Goal: Task Accomplishment & Management: Use online tool/utility

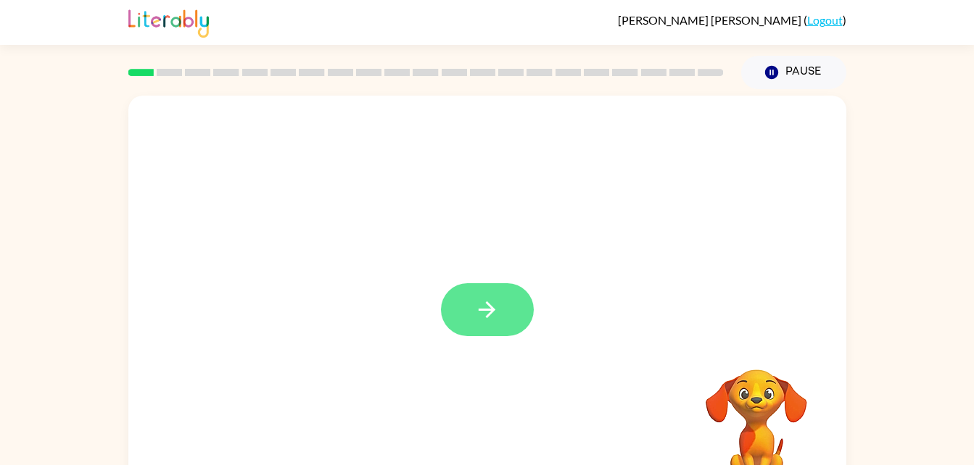
click at [480, 320] on icon "button" at bounding box center [486, 309] width 25 height 25
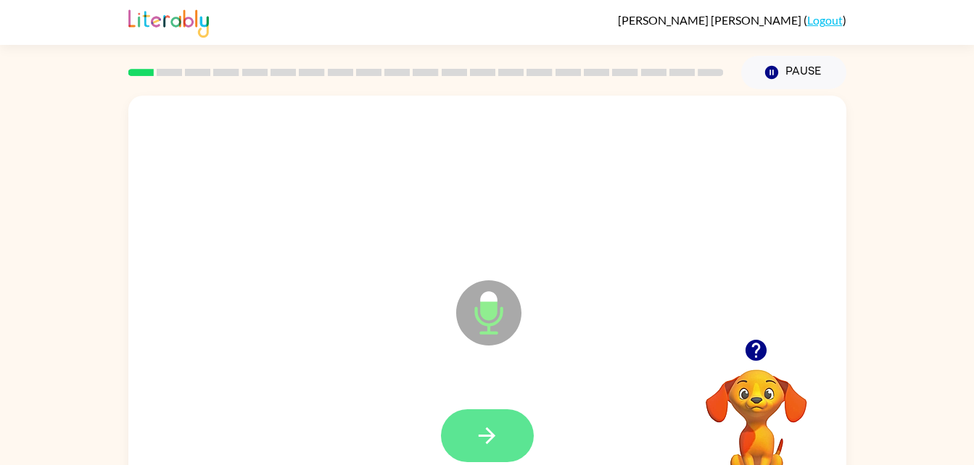
click at [467, 435] on button "button" at bounding box center [487, 436] width 93 height 53
click at [494, 440] on icon "button" at bounding box center [486, 435] width 25 height 25
click at [472, 440] on button "button" at bounding box center [487, 436] width 93 height 53
click at [502, 449] on button "button" at bounding box center [487, 436] width 93 height 53
click at [499, 429] on icon "button" at bounding box center [486, 435] width 25 height 25
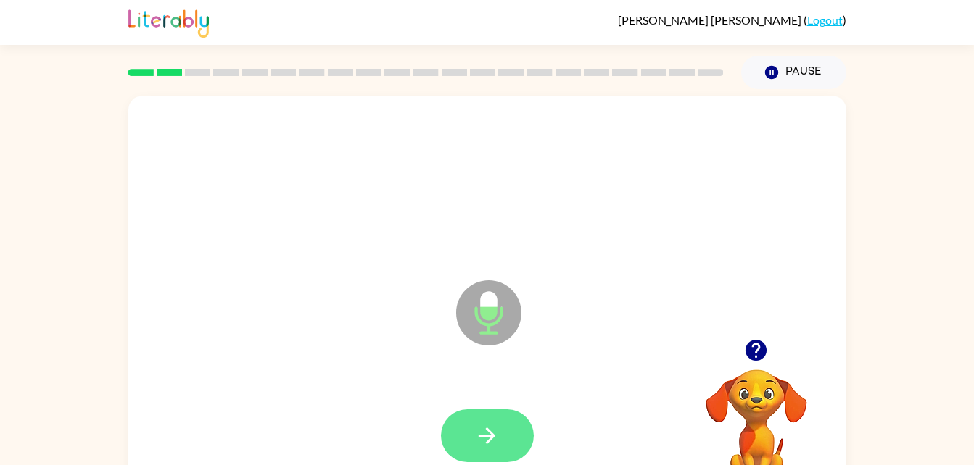
click at [499, 435] on button "button" at bounding box center [487, 436] width 93 height 53
click at [503, 422] on button "button" at bounding box center [487, 436] width 93 height 53
click at [507, 437] on button "button" at bounding box center [487, 436] width 93 height 53
click at [499, 435] on icon "button" at bounding box center [486, 435] width 25 height 25
click at [484, 447] on icon "button" at bounding box center [486, 435] width 25 height 25
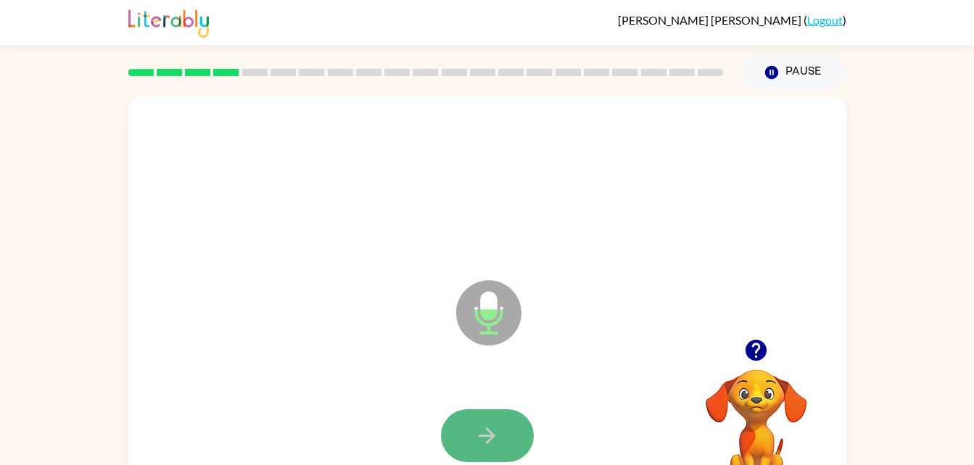
click at [487, 459] on button "button" at bounding box center [487, 436] width 93 height 53
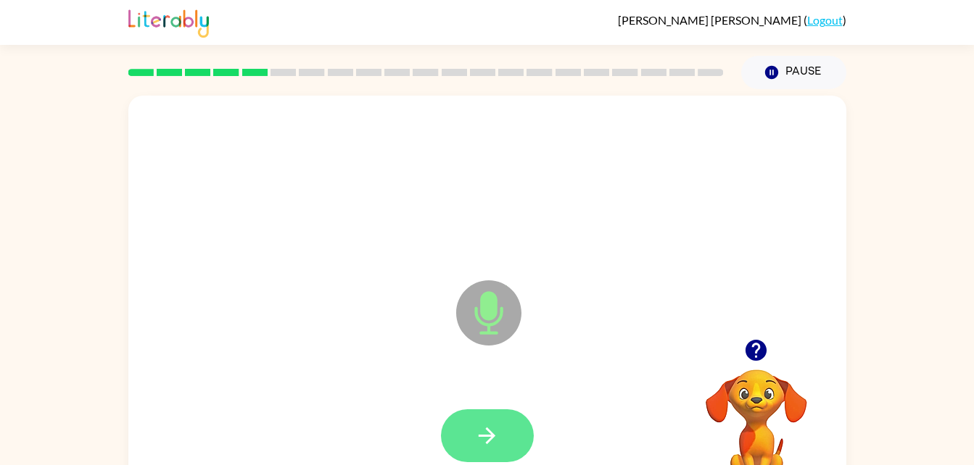
click at [510, 443] on button "button" at bounding box center [487, 436] width 93 height 53
click at [505, 448] on button "button" at bounding box center [487, 436] width 93 height 53
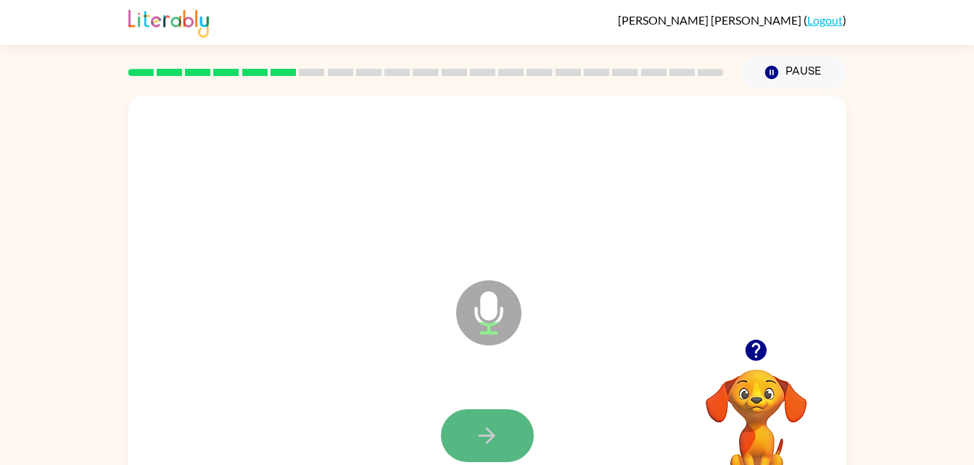
click at [504, 433] on button "button" at bounding box center [487, 436] width 93 height 53
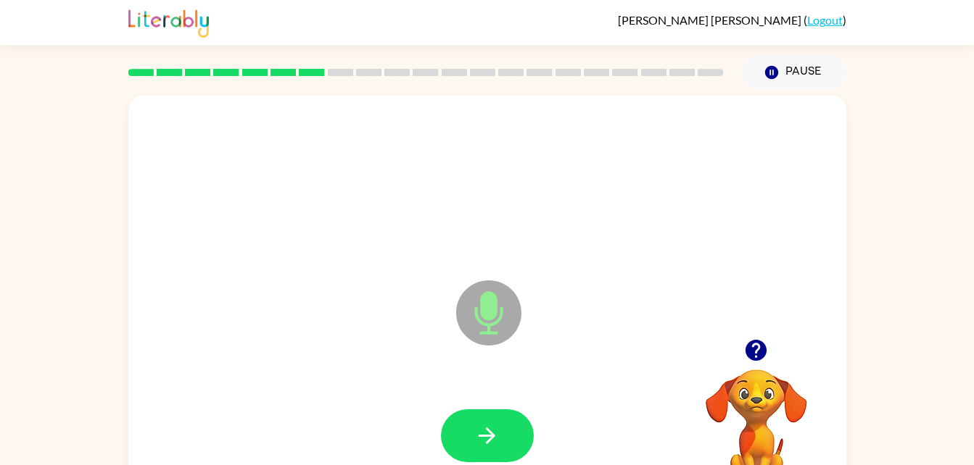
click at [750, 346] on icon "button" at bounding box center [755, 350] width 21 height 21
click at [508, 440] on button "button" at bounding box center [487, 436] width 93 height 53
click at [502, 444] on button "button" at bounding box center [487, 436] width 93 height 53
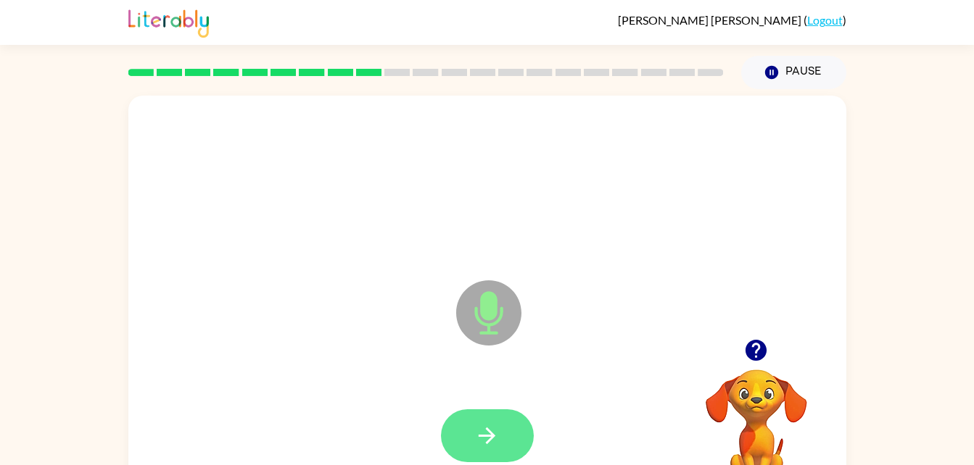
click at [500, 427] on button "button" at bounding box center [487, 436] width 93 height 53
click at [503, 439] on button "button" at bounding box center [487, 436] width 93 height 53
click at [494, 450] on button "button" at bounding box center [487, 436] width 93 height 53
click at [485, 441] on icon "button" at bounding box center [486, 435] width 25 height 25
click at [499, 426] on icon "button" at bounding box center [486, 435] width 25 height 25
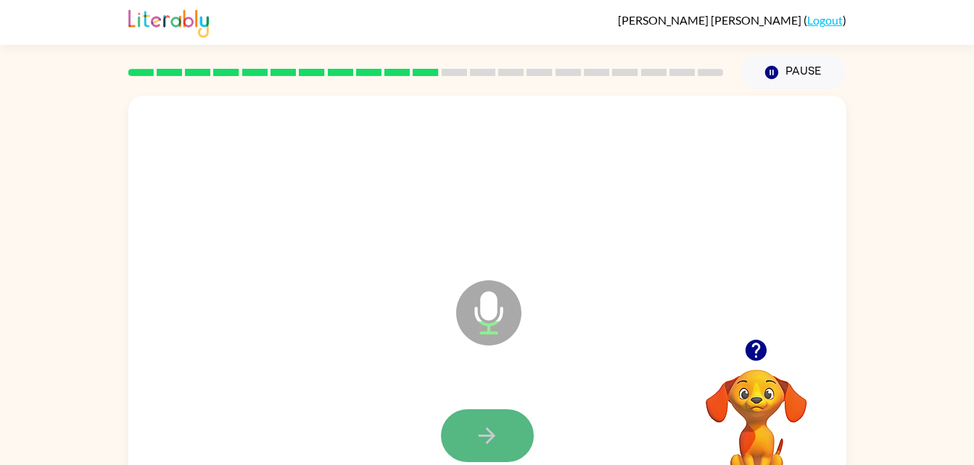
click at [499, 428] on button "button" at bounding box center [487, 436] width 93 height 53
click at [515, 423] on button "button" at bounding box center [487, 436] width 93 height 53
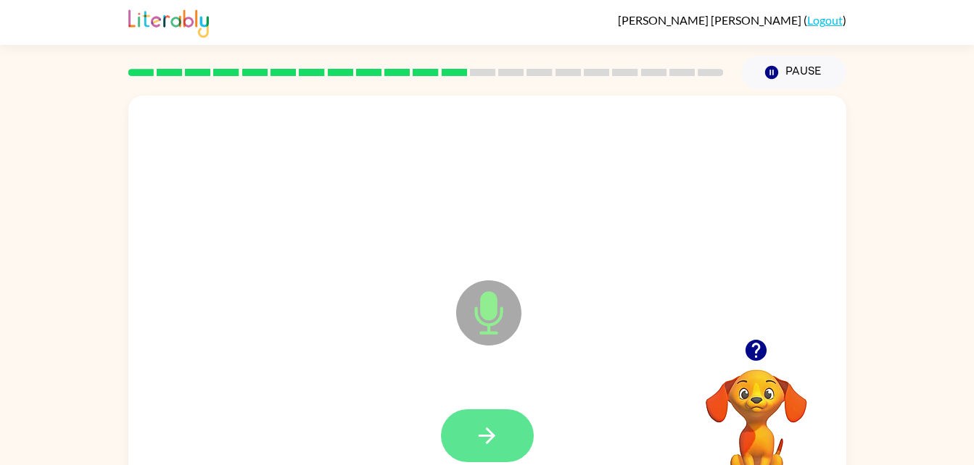
click at [487, 439] on icon "button" at bounding box center [486, 435] width 25 height 25
click at [504, 440] on button "button" at bounding box center [487, 436] width 93 height 53
click at [479, 449] on button "button" at bounding box center [487, 436] width 93 height 53
click at [483, 437] on icon "button" at bounding box center [486, 435] width 25 height 25
click at [474, 444] on icon "button" at bounding box center [486, 435] width 25 height 25
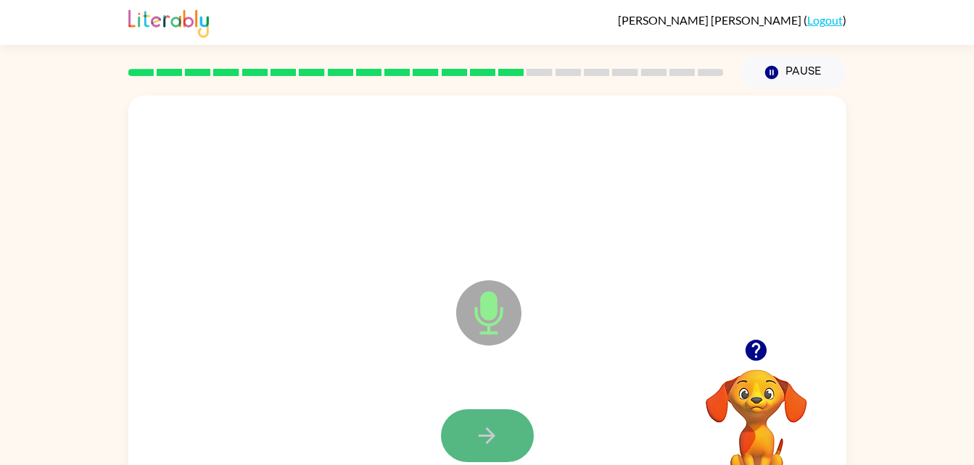
click at [465, 415] on button "button" at bounding box center [487, 436] width 93 height 53
click at [456, 431] on button "button" at bounding box center [487, 436] width 93 height 53
click at [465, 440] on button "button" at bounding box center [487, 436] width 93 height 53
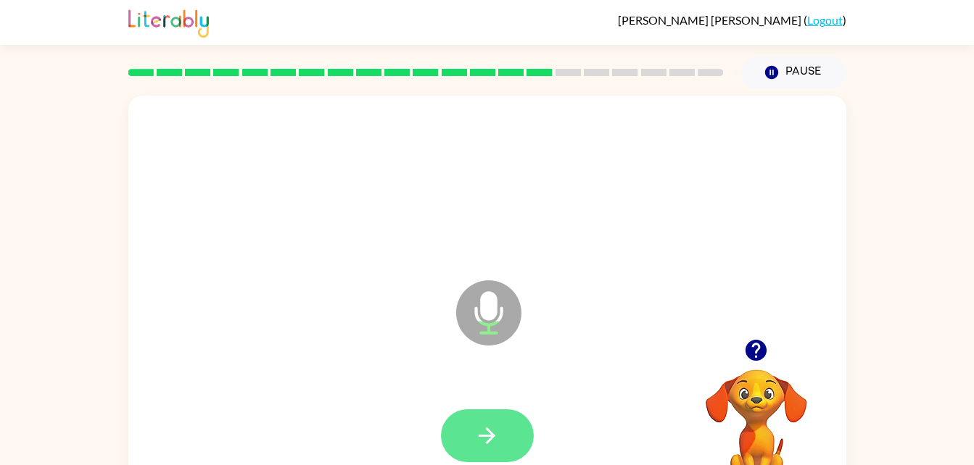
click at [462, 462] on button "button" at bounding box center [487, 436] width 93 height 53
click at [502, 435] on button "button" at bounding box center [487, 436] width 93 height 53
click at [503, 434] on button "button" at bounding box center [487, 436] width 93 height 53
click at [497, 445] on icon "button" at bounding box center [486, 435] width 25 height 25
click at [497, 435] on icon "button" at bounding box center [486, 435] width 25 height 25
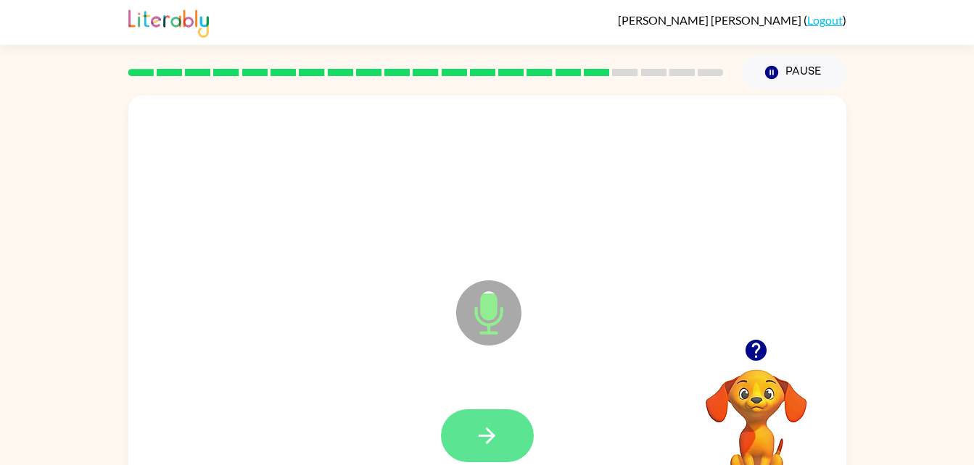
click at [491, 436] on icon "button" at bounding box center [486, 436] width 17 height 17
click at [511, 433] on button "button" at bounding box center [487, 436] width 93 height 53
click at [502, 436] on button "button" at bounding box center [487, 436] width 93 height 53
click at [504, 429] on button "button" at bounding box center [487, 436] width 93 height 53
click at [493, 433] on icon "button" at bounding box center [486, 435] width 25 height 25
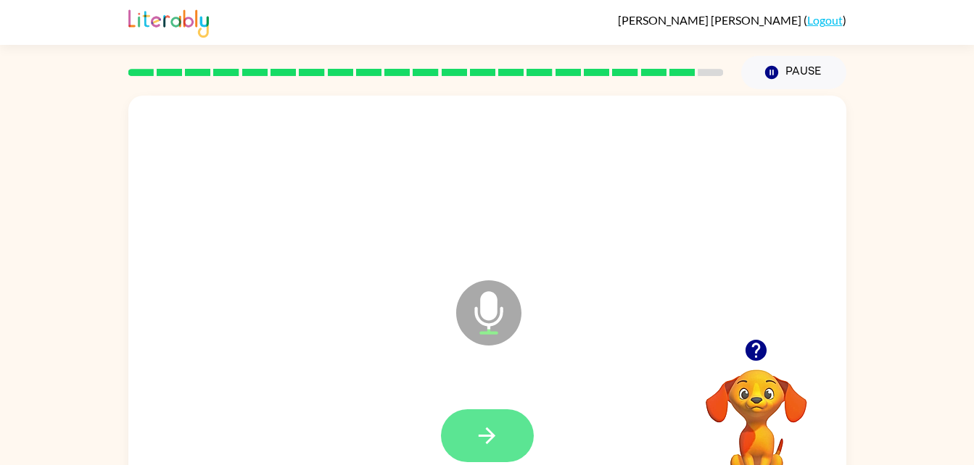
click at [499, 423] on button "button" at bounding box center [487, 436] width 93 height 53
click at [489, 434] on icon "button" at bounding box center [486, 435] width 25 height 25
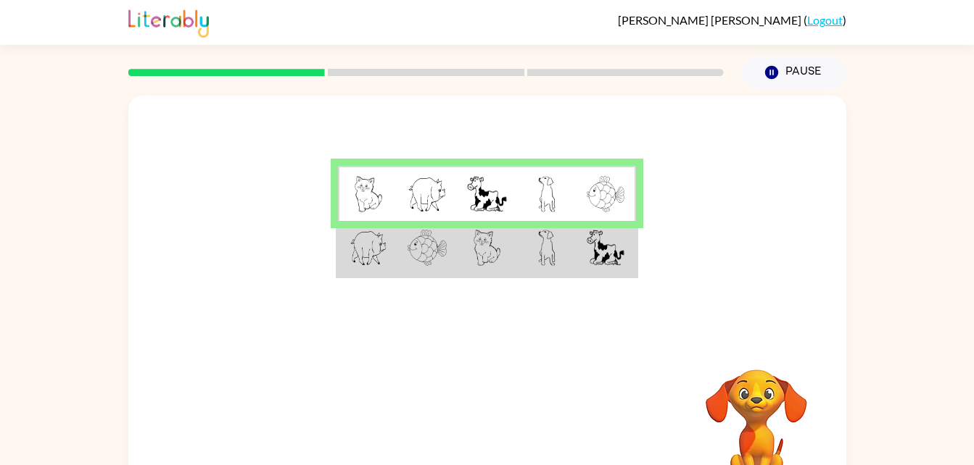
click at [481, 253] on img at bounding box center [487, 248] width 28 height 36
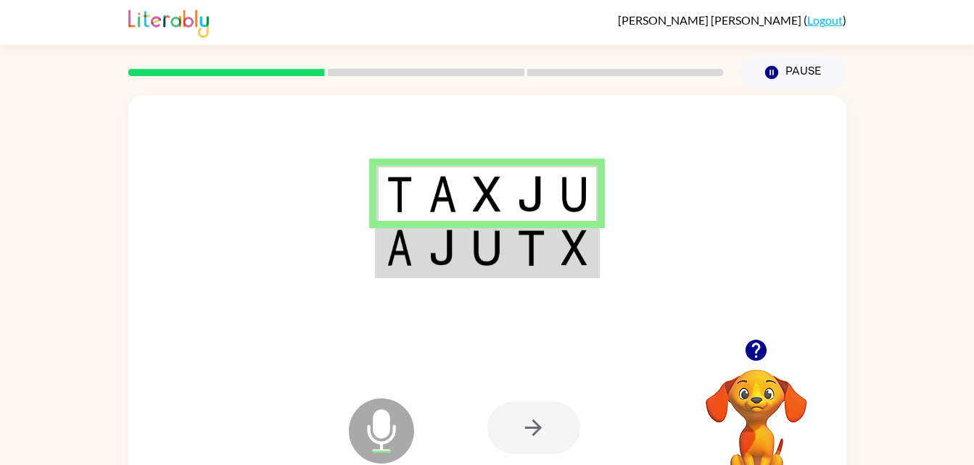
click at [534, 455] on div at bounding box center [533, 428] width 93 height 53
click at [427, 239] on td at bounding box center [442, 249] width 44 height 56
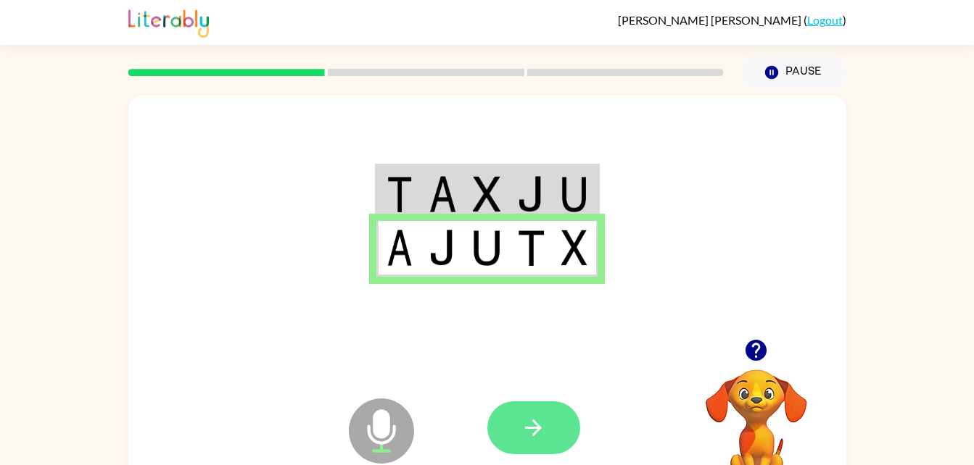
click at [505, 444] on button "button" at bounding box center [533, 428] width 93 height 53
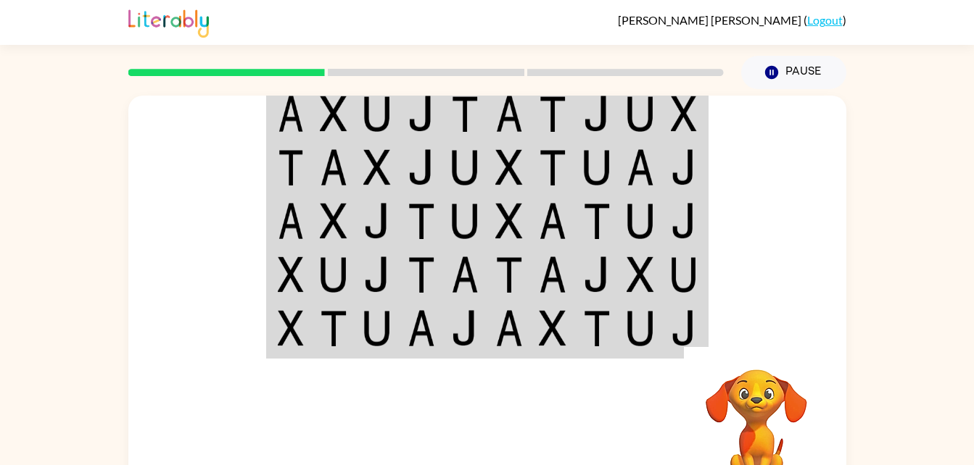
click at [657, 126] on td at bounding box center [640, 114] width 44 height 56
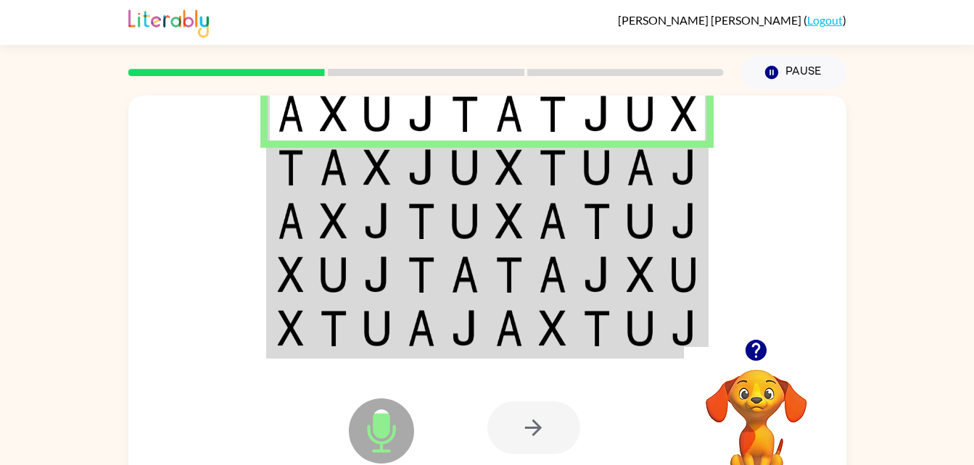
click at [635, 133] on td at bounding box center [640, 114] width 44 height 56
click at [547, 180] on img at bounding box center [553, 167] width 28 height 36
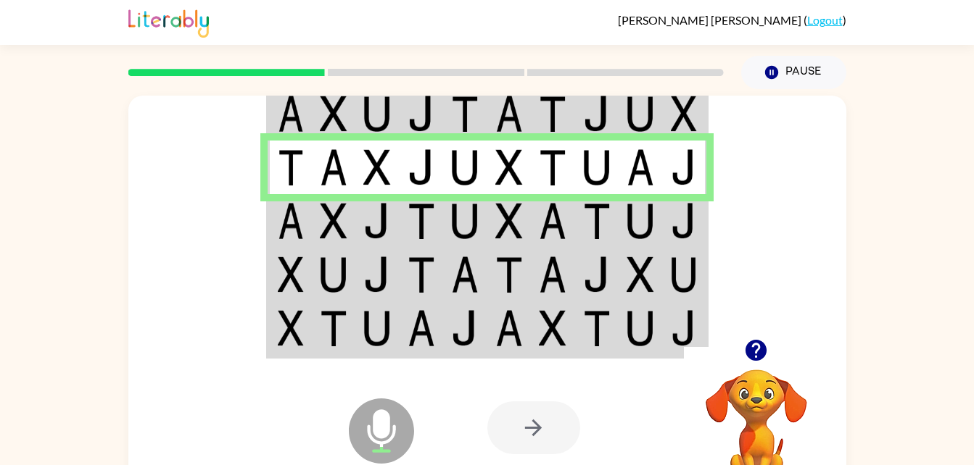
click at [572, 224] on td at bounding box center [553, 221] width 44 height 54
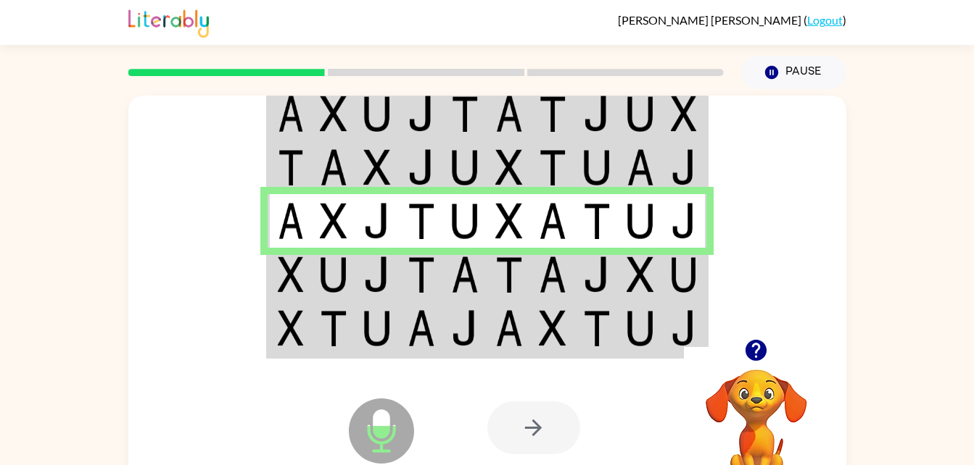
click at [568, 276] on td at bounding box center [553, 275] width 44 height 54
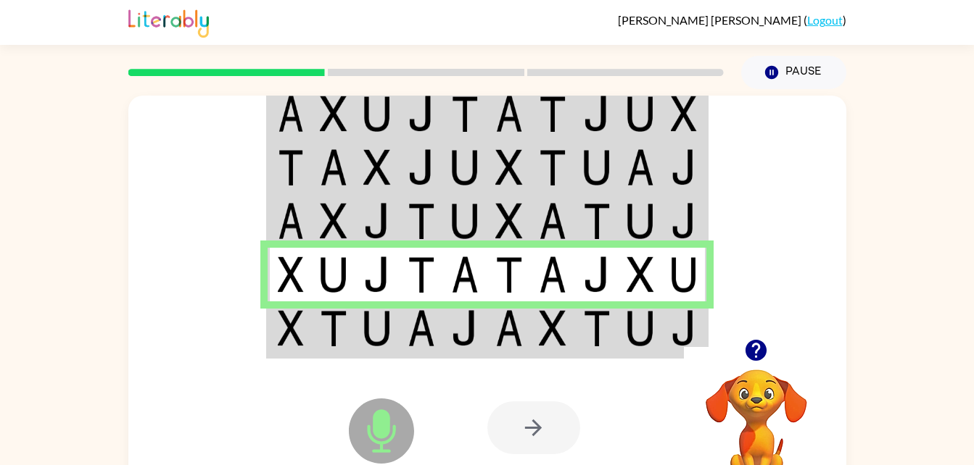
click at [614, 352] on div at bounding box center [594, 427] width 214 height 163
click at [555, 341] on img at bounding box center [553, 328] width 28 height 36
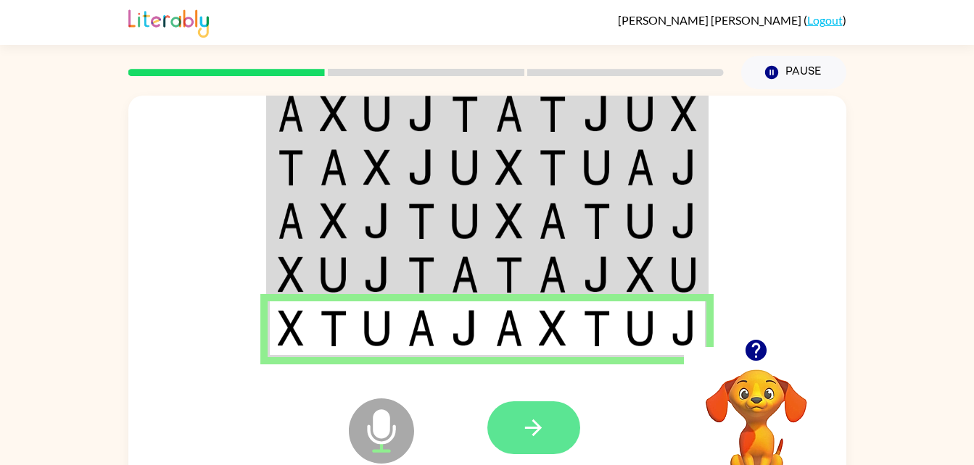
click at [547, 440] on button "button" at bounding box center [533, 428] width 93 height 53
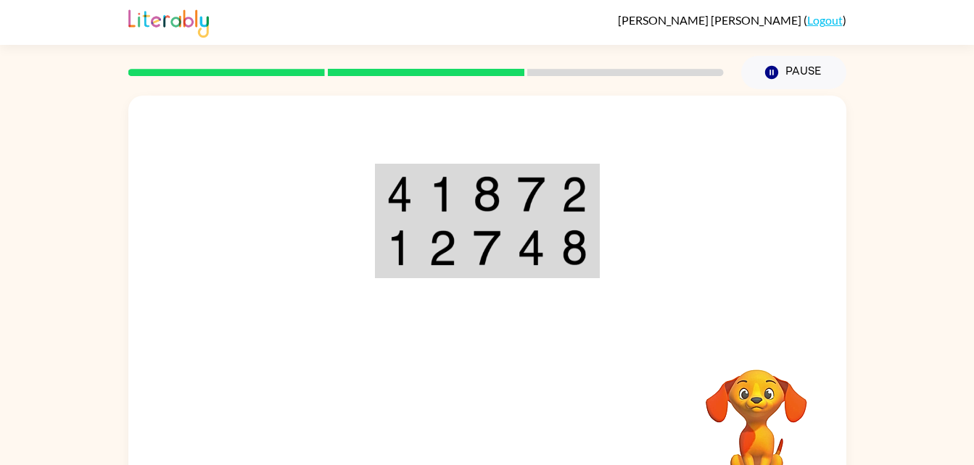
click at [569, 208] on img at bounding box center [574, 194] width 26 height 36
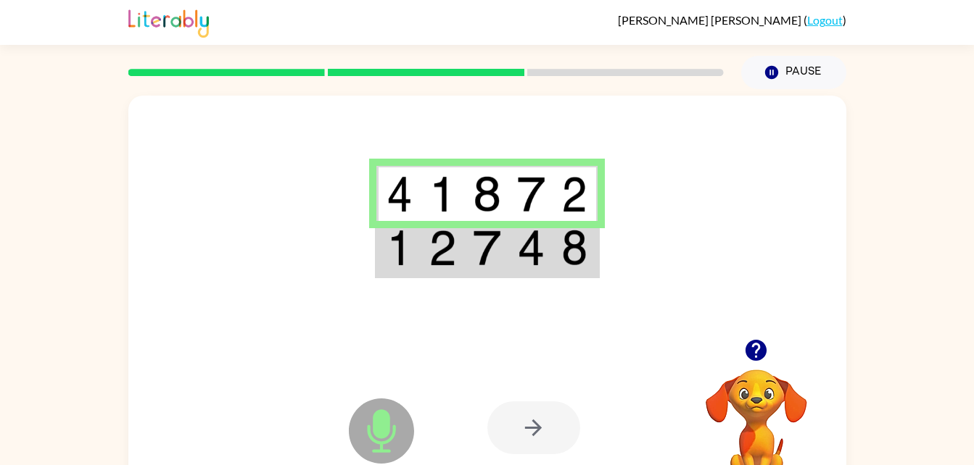
click at [562, 264] on img at bounding box center [574, 248] width 26 height 36
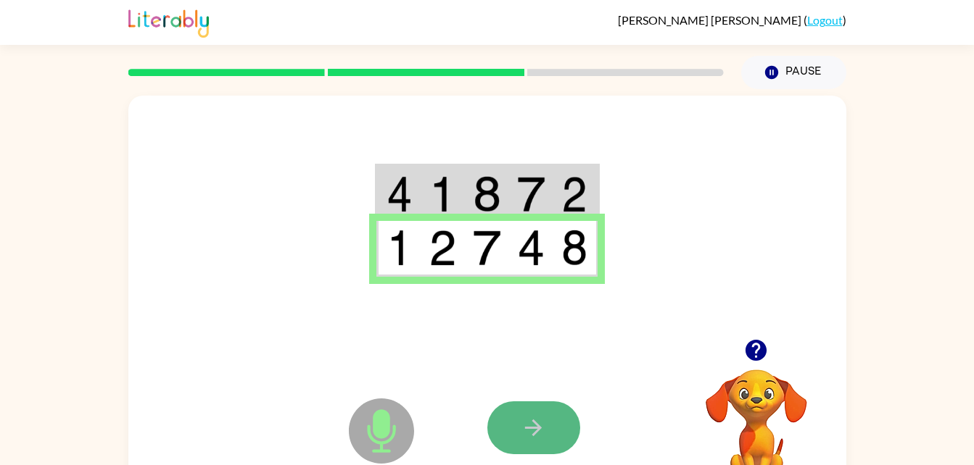
click at [555, 421] on button "button" at bounding box center [533, 428] width 93 height 53
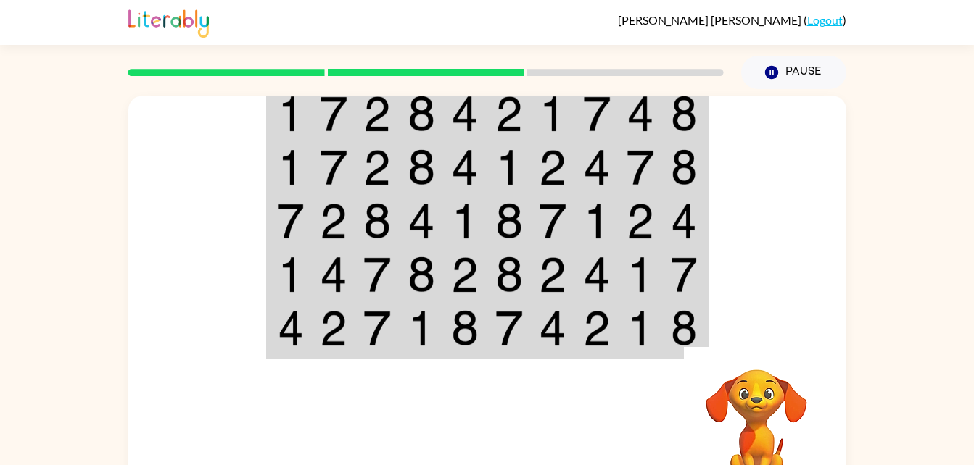
click at [438, 103] on td at bounding box center [421, 114] width 44 height 56
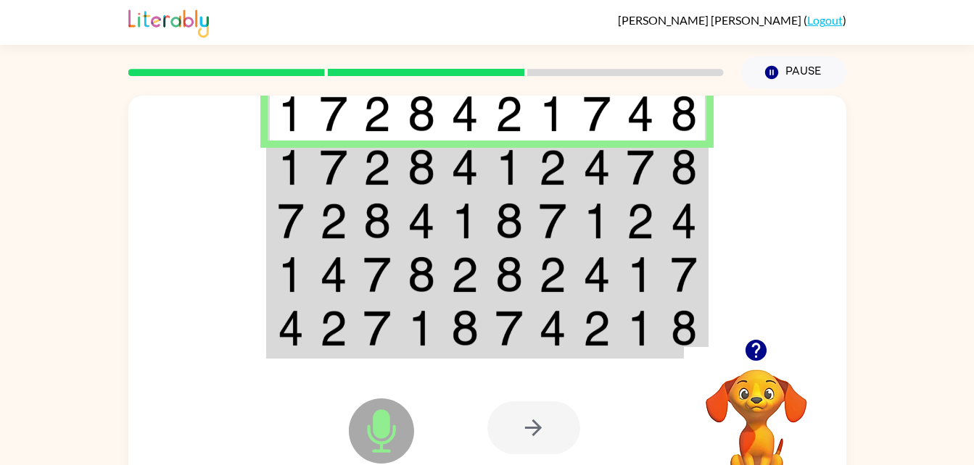
click at [426, 124] on img at bounding box center [421, 114] width 28 height 36
click at [559, 162] on img at bounding box center [553, 167] width 28 height 36
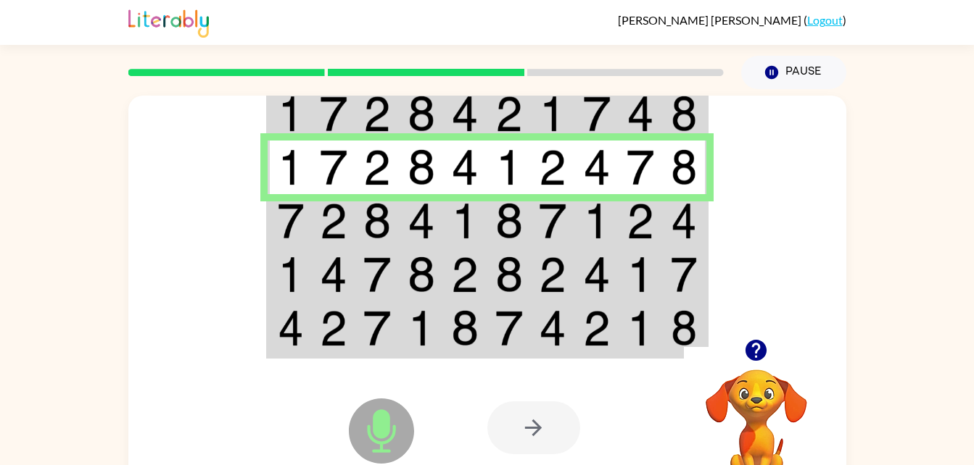
click at [508, 223] on img at bounding box center [509, 221] width 28 height 36
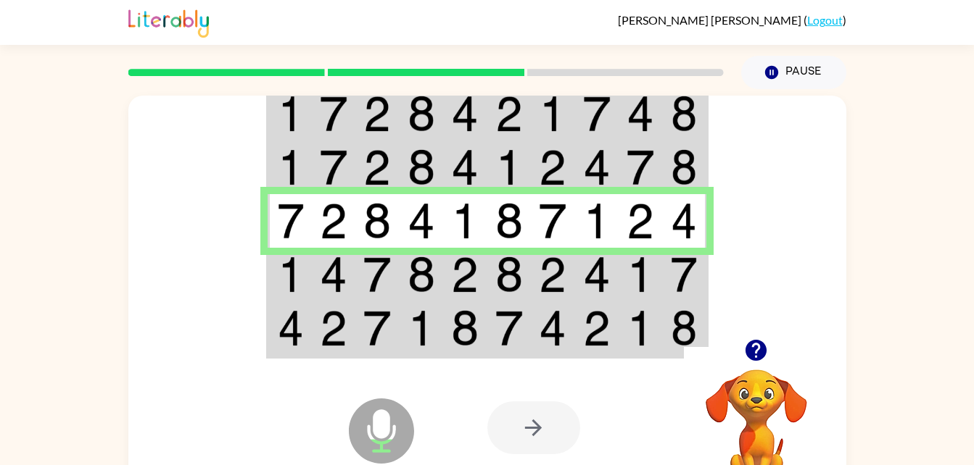
click at [442, 261] on td at bounding box center [421, 275] width 44 height 54
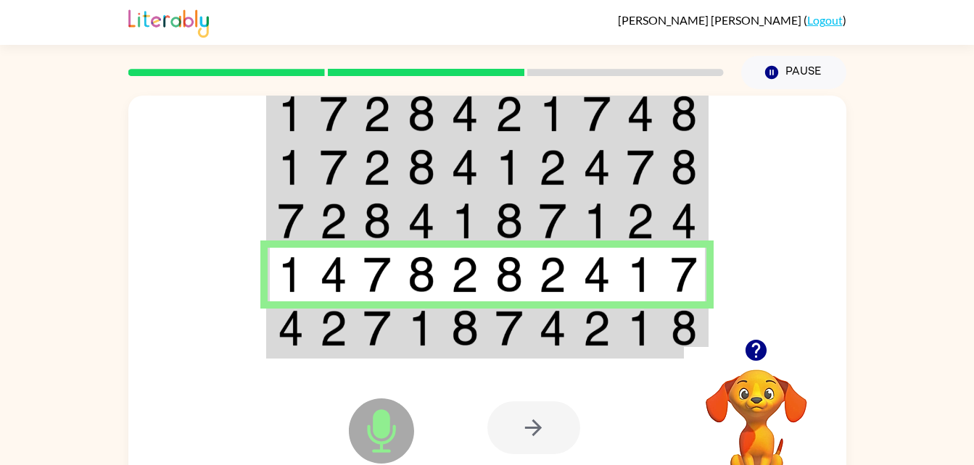
click at [470, 333] on img at bounding box center [465, 328] width 28 height 36
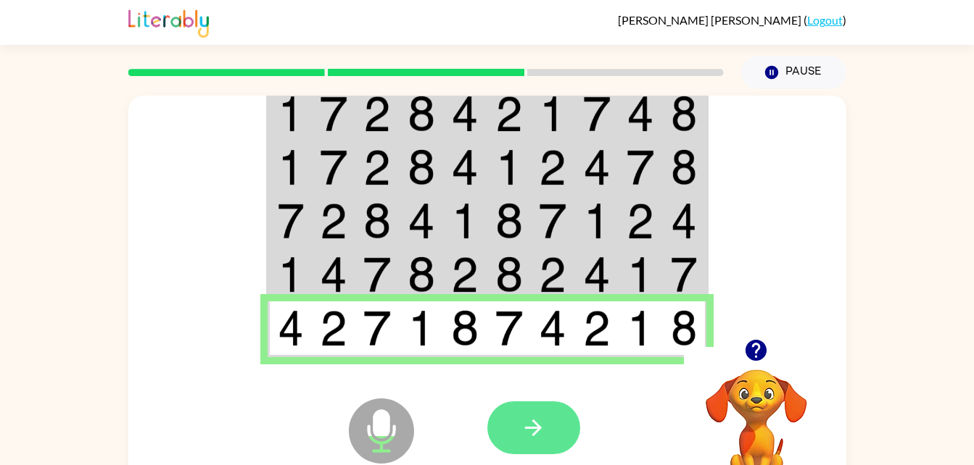
click at [550, 438] on button "button" at bounding box center [533, 428] width 93 height 53
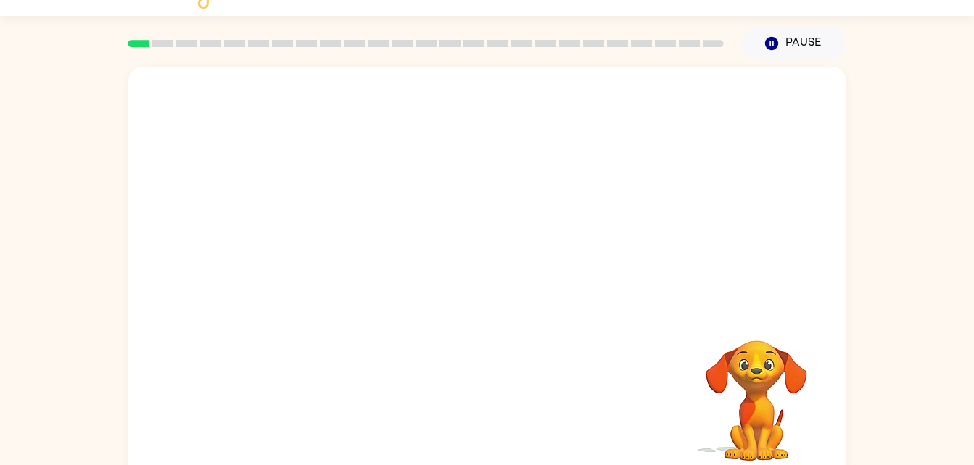
scroll to position [44, 0]
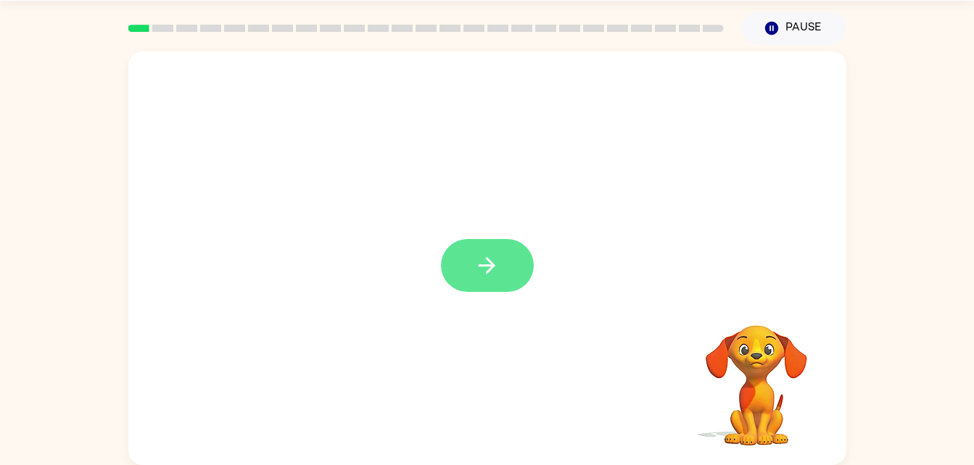
click at [493, 278] on icon "button" at bounding box center [486, 265] width 25 height 25
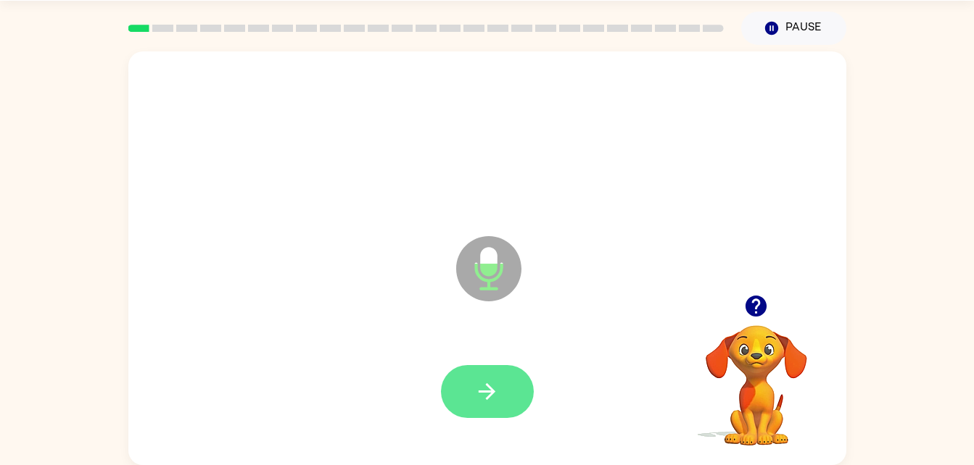
click at [489, 399] on icon "button" at bounding box center [486, 391] width 25 height 25
click at [494, 386] on icon "button" at bounding box center [486, 391] width 25 height 25
click at [491, 391] on icon "button" at bounding box center [486, 391] width 17 height 17
click at [487, 394] on icon "button" at bounding box center [486, 391] width 25 height 25
click at [517, 389] on button "button" at bounding box center [487, 391] width 93 height 53
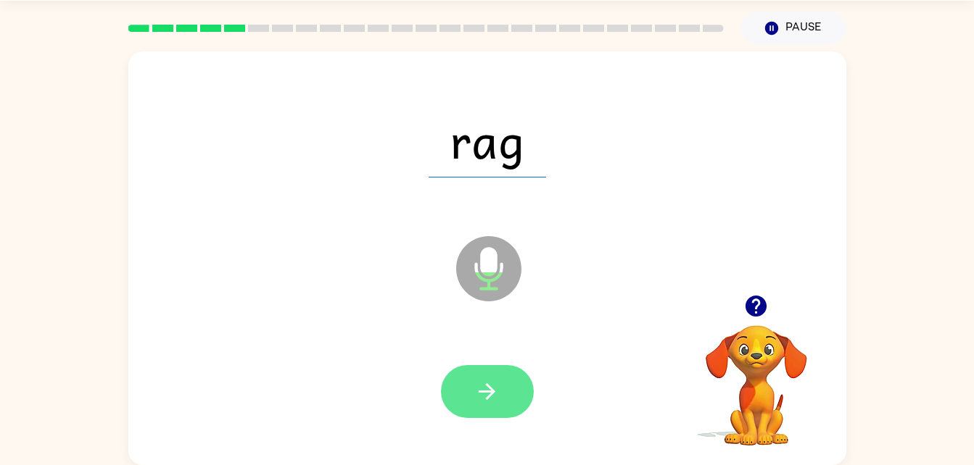
click at [491, 383] on icon "button" at bounding box center [486, 391] width 25 height 25
click at [489, 400] on icon "button" at bounding box center [486, 391] width 25 height 25
click at [486, 406] on button "button" at bounding box center [487, 391] width 93 height 53
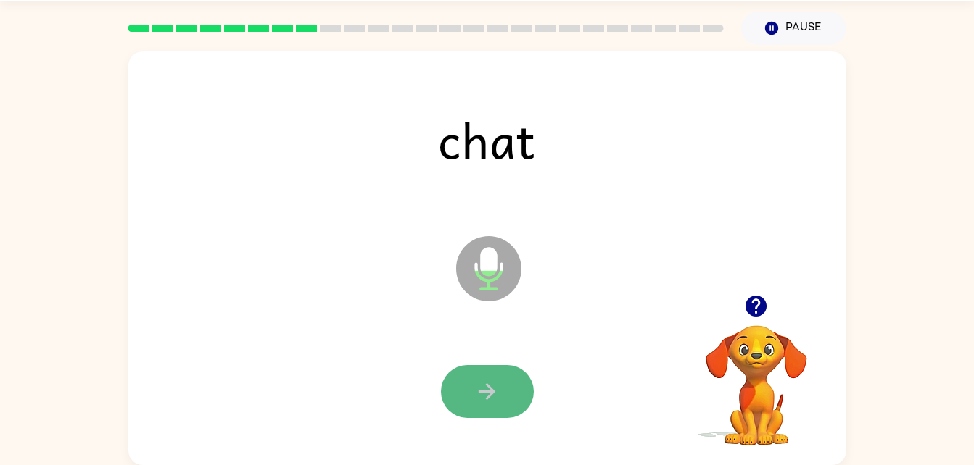
click at [489, 401] on icon "button" at bounding box center [486, 391] width 25 height 25
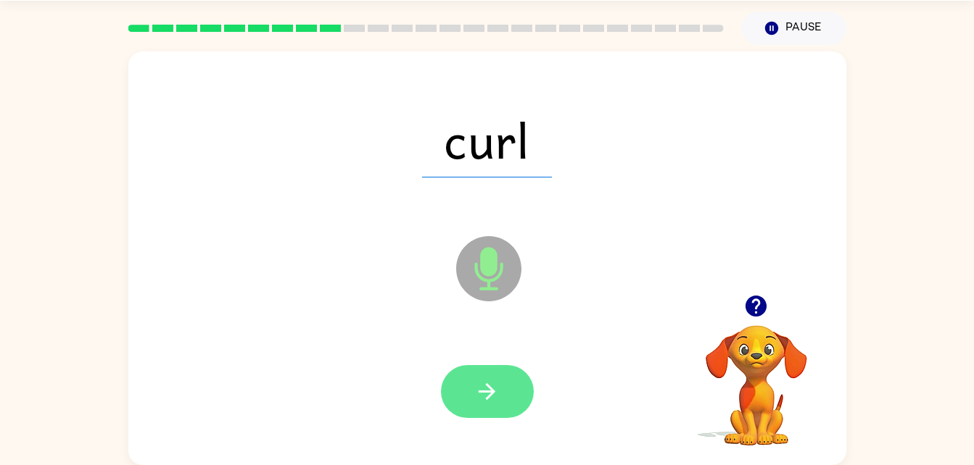
click at [478, 389] on icon "button" at bounding box center [486, 391] width 25 height 25
click at [494, 392] on icon "button" at bounding box center [486, 391] width 17 height 17
click at [493, 394] on icon "button" at bounding box center [486, 391] width 17 height 17
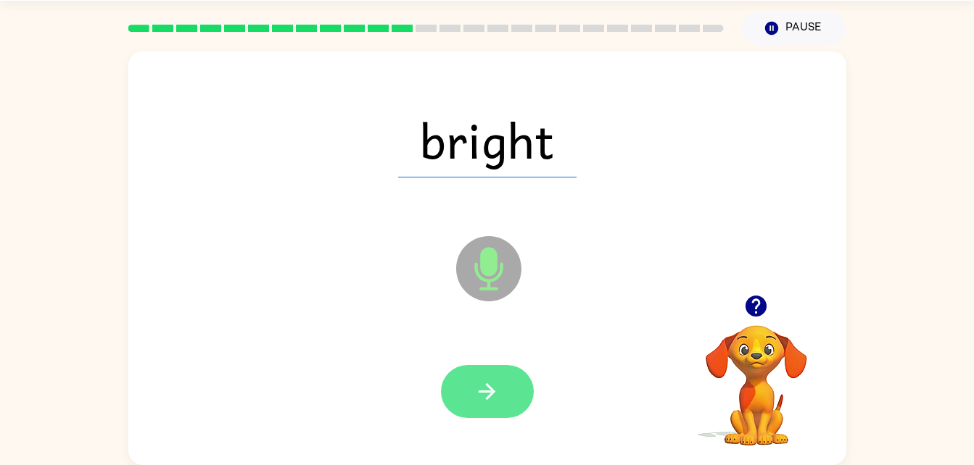
click at [508, 404] on button "button" at bounding box center [487, 391] width 93 height 53
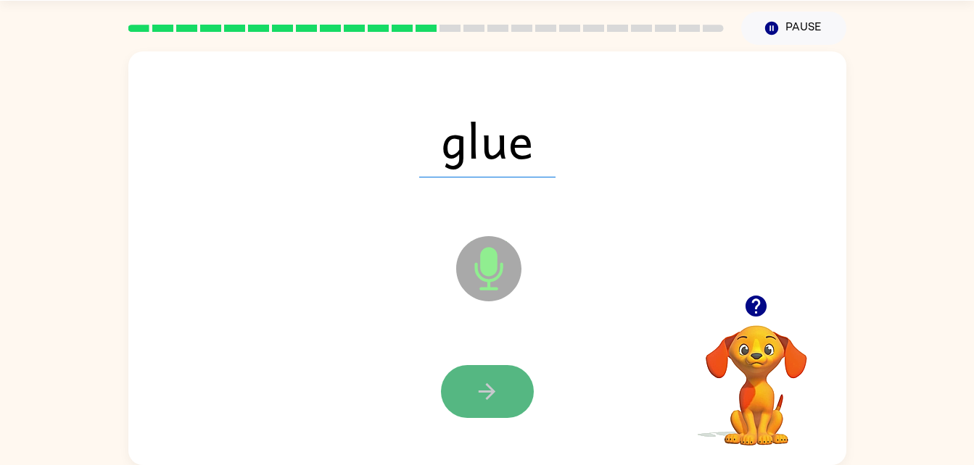
click at [512, 383] on button "button" at bounding box center [487, 391] width 93 height 53
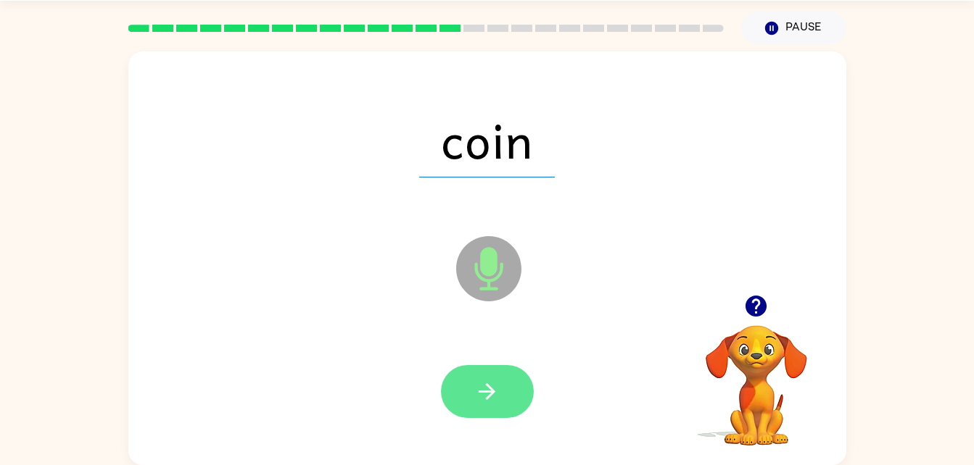
click at [477, 400] on icon "button" at bounding box center [486, 391] width 25 height 25
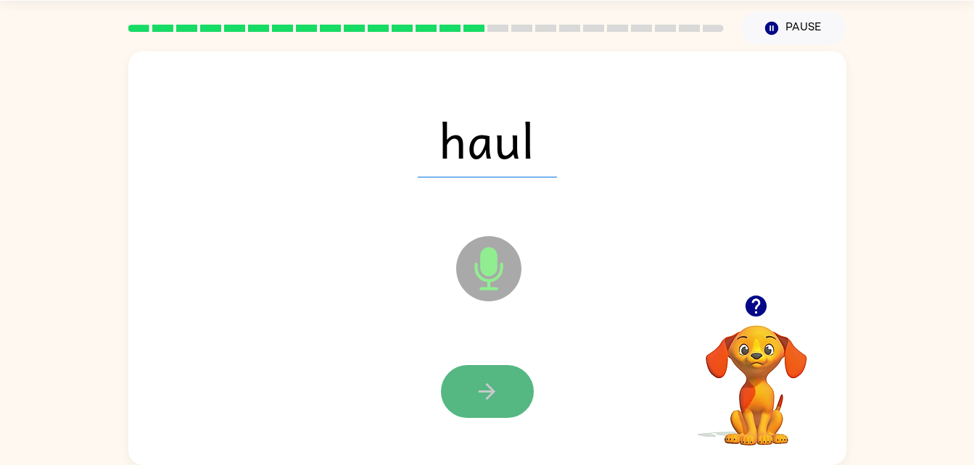
click at [496, 392] on icon "button" at bounding box center [486, 391] width 25 height 25
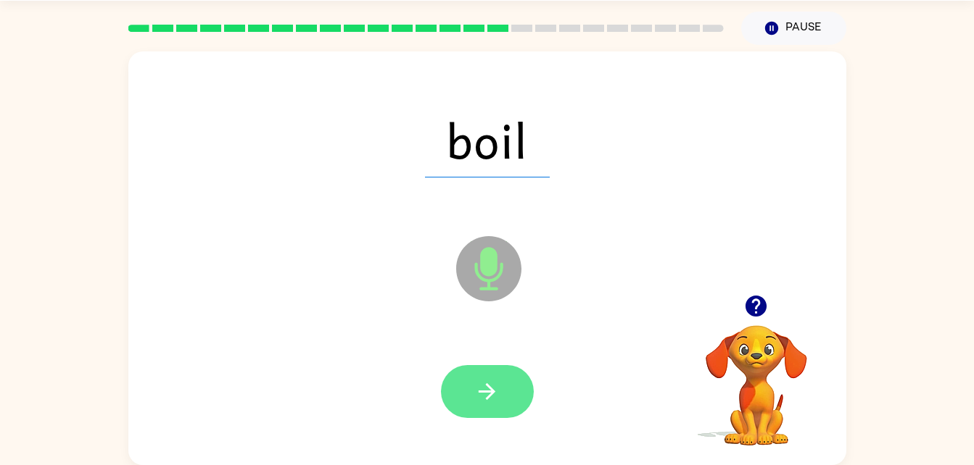
click at [490, 408] on button "button" at bounding box center [487, 391] width 93 height 53
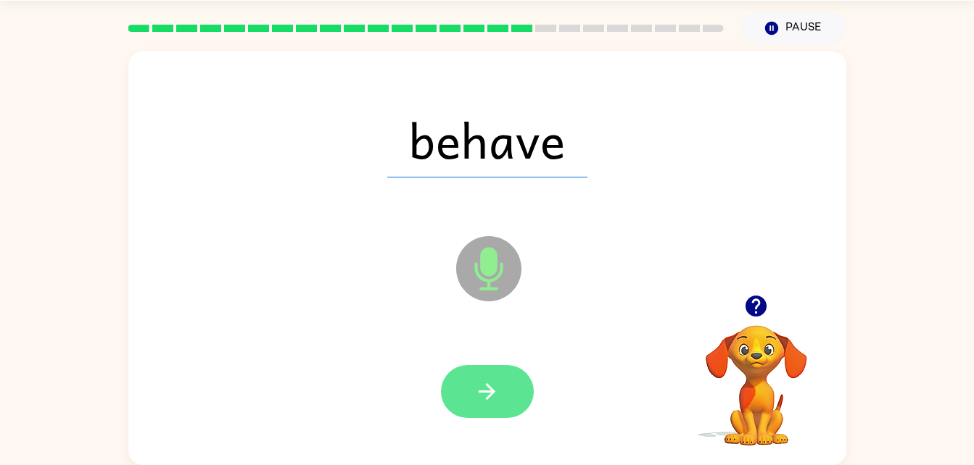
click at [508, 407] on button "button" at bounding box center [487, 391] width 93 height 53
click at [506, 402] on button "button" at bounding box center [487, 391] width 93 height 53
click at [493, 415] on button "button" at bounding box center [487, 391] width 93 height 53
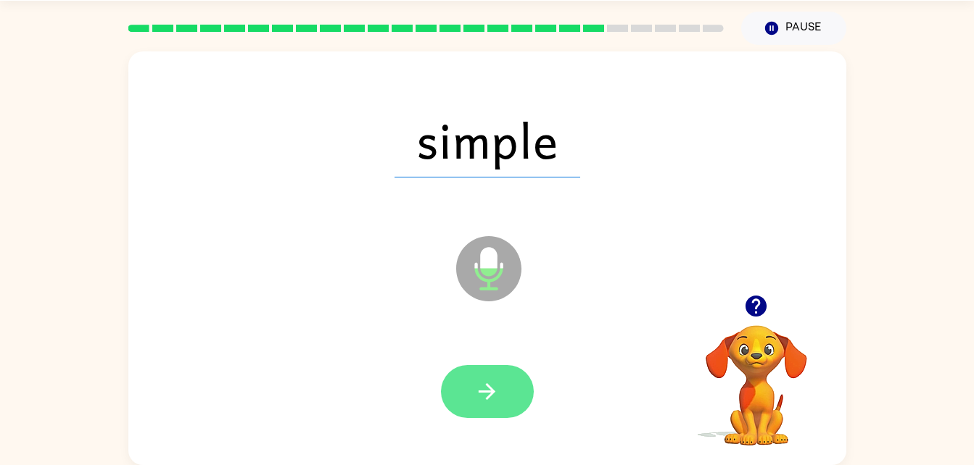
click at [506, 394] on button "button" at bounding box center [487, 391] width 93 height 53
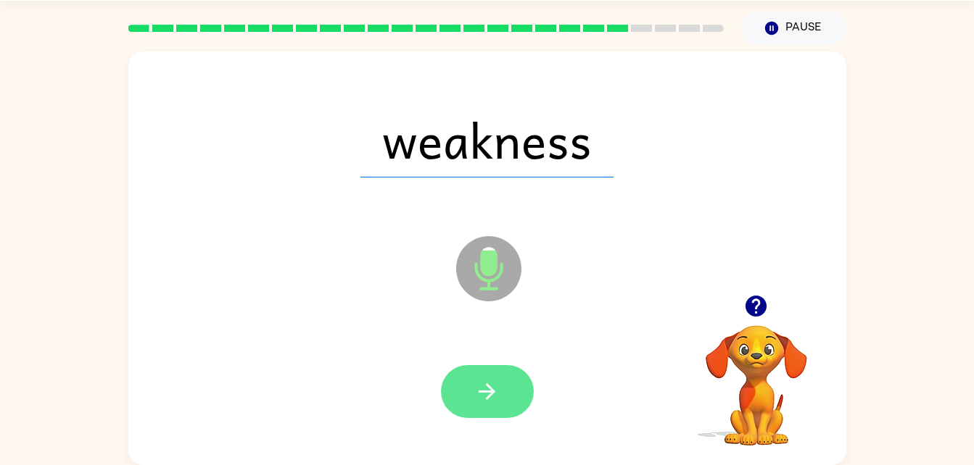
click at [496, 400] on icon "button" at bounding box center [486, 391] width 25 height 25
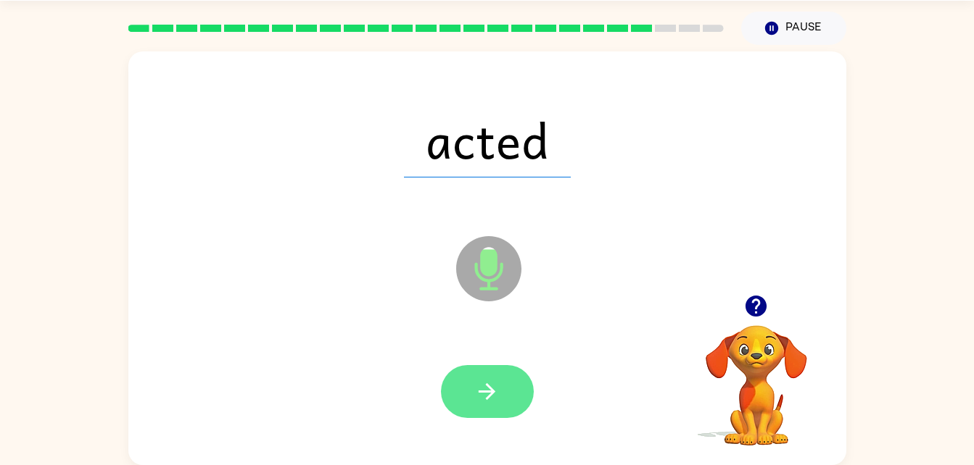
click at [483, 391] on icon "button" at bounding box center [486, 391] width 17 height 17
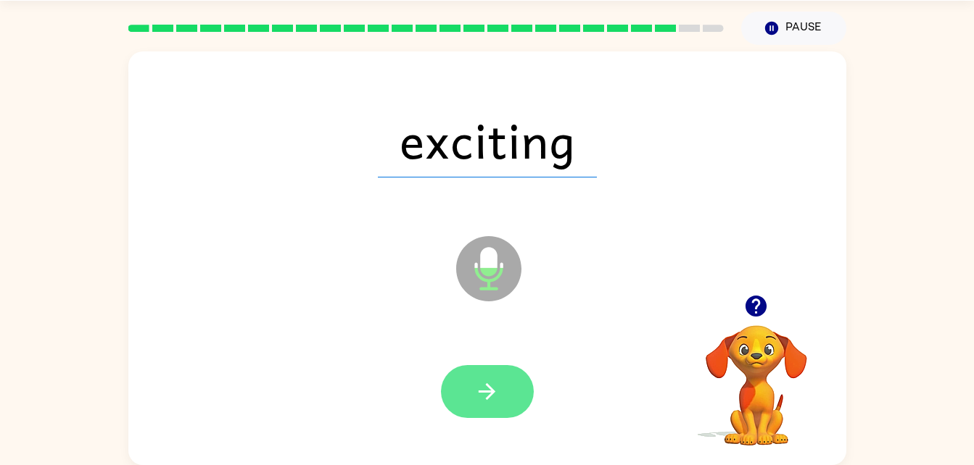
click at [491, 399] on icon "button" at bounding box center [486, 391] width 25 height 25
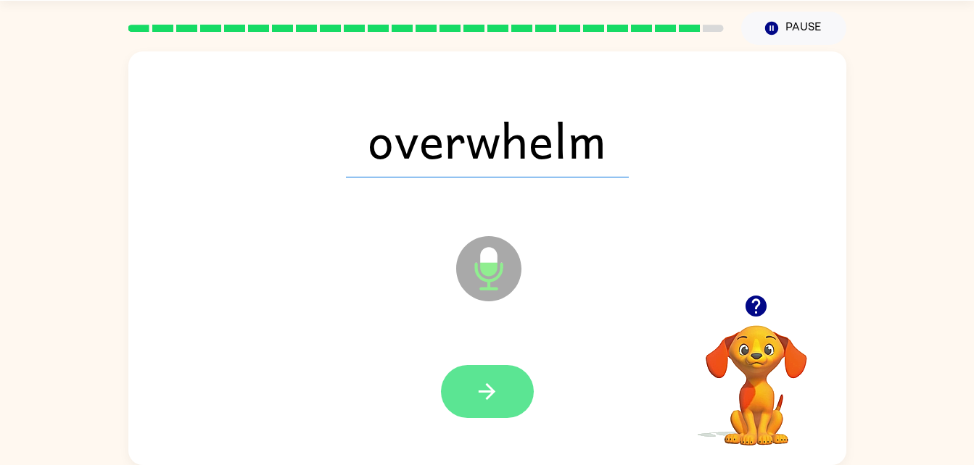
click at [510, 403] on button "button" at bounding box center [487, 391] width 93 height 53
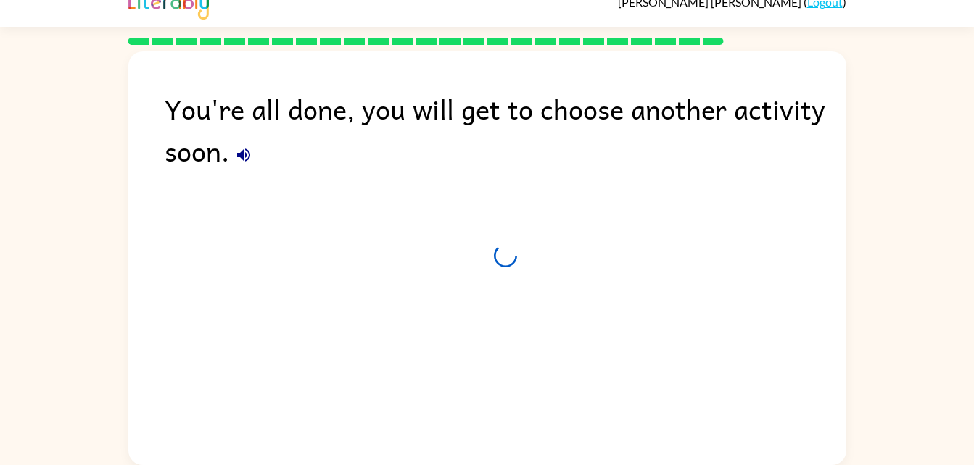
scroll to position [18, 0]
